Goal: Use online tool/utility: Utilize a website feature to perform a specific function

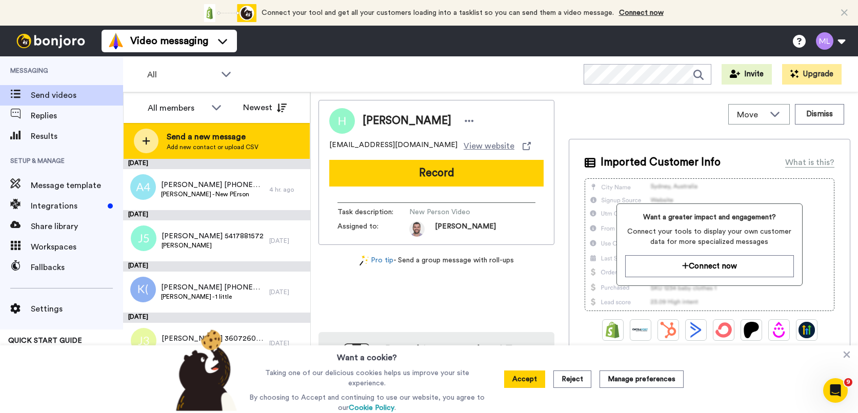
click at [146, 142] on icon at bounding box center [147, 141] width 8 height 8
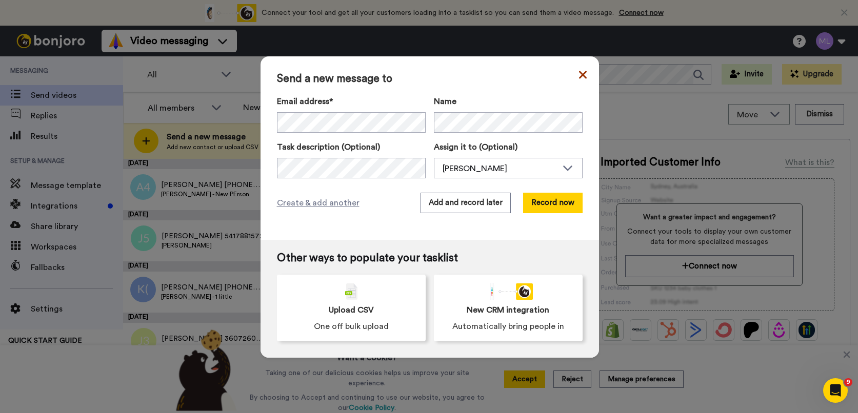
click at [579, 72] on icon at bounding box center [583, 75] width 8 height 8
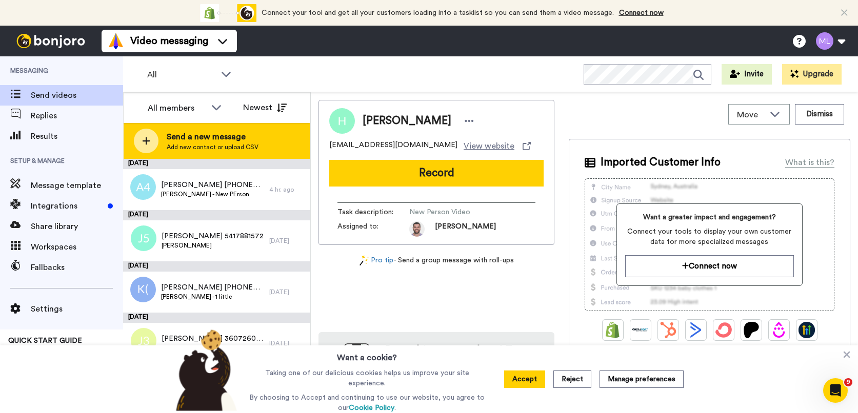
click at [146, 140] on icon at bounding box center [147, 141] width 8 height 8
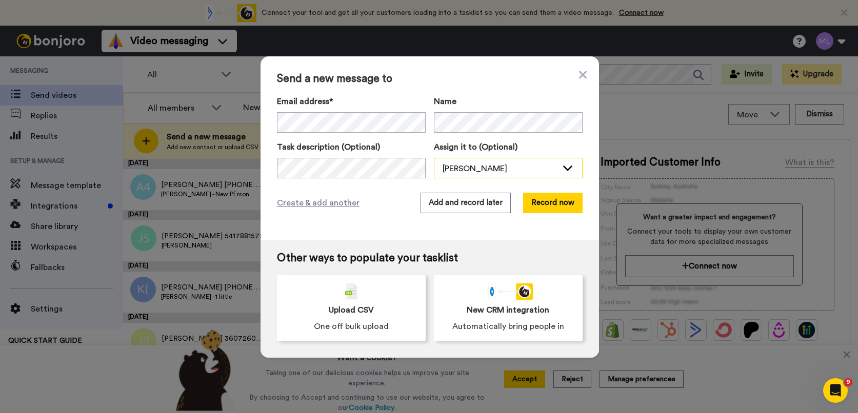
click at [564, 167] on icon at bounding box center [568, 168] width 12 height 10
click at [469, 209] on span "[PERSON_NAME]" at bounding box center [470, 207] width 73 height 10
click at [462, 207] on button "Add and record later" at bounding box center [466, 203] width 90 height 21
